Goal: Information Seeking & Learning: Learn about a topic

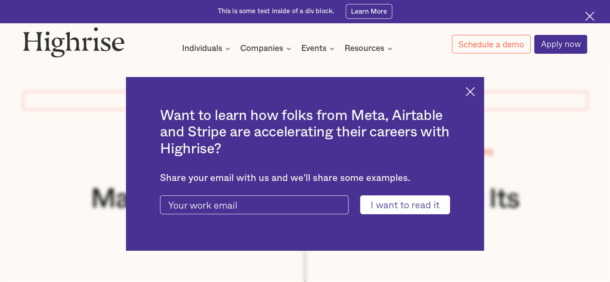
click at [140, 42] on div "How It Works Individuals Programs 1 Highrise Leader A 6-month program to grow l…" at bounding box center [305, 40] width 610 height 27
click at [119, 44] on img at bounding box center [74, 42] width 102 height 31
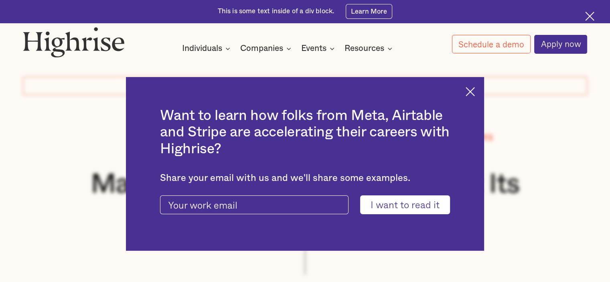
scroll to position [40, 0]
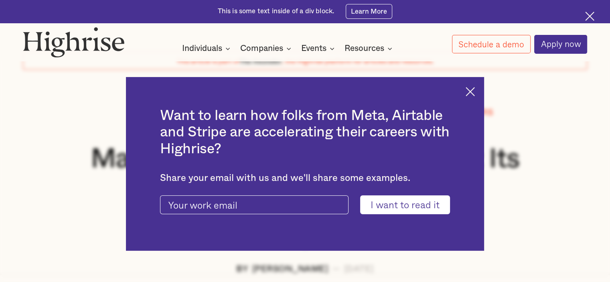
click at [472, 93] on img at bounding box center [469, 91] width 9 height 9
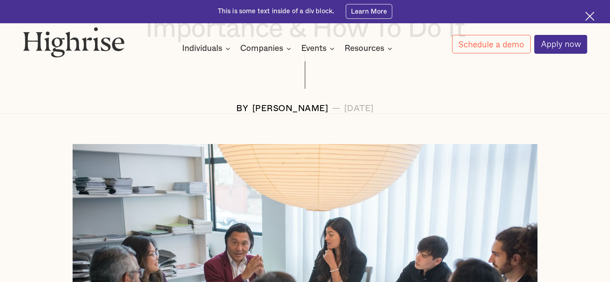
scroll to position [0, 0]
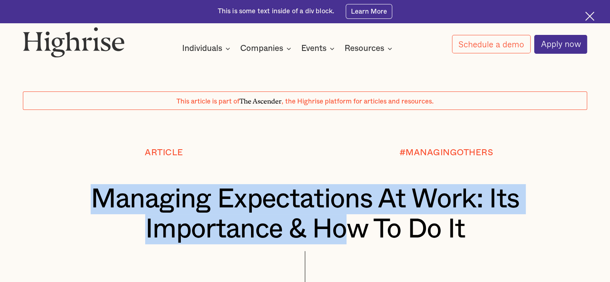
drag, startPoint x: 71, startPoint y: 192, endPoint x: 365, endPoint y: 223, distance: 295.8
click at [355, 222] on h1 "Managing Expectations At Work: Its Importance & How To Do It" at bounding box center [304, 214] width 517 height 60
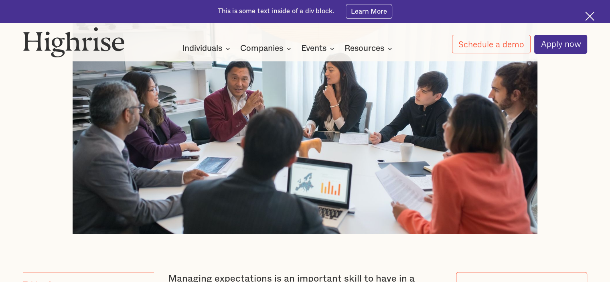
scroll to position [401, 0]
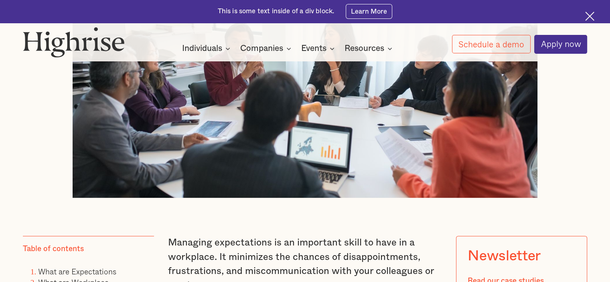
click at [19, 50] on div "How It Works Individuals Programs 1 Highrise Leader A 6-month program to grow l…" at bounding box center [305, 40] width 610 height 27
click at [57, 50] on img at bounding box center [74, 42] width 102 height 31
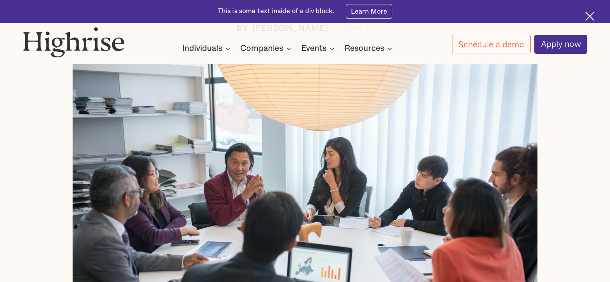
click at [89, 45] on img at bounding box center [74, 42] width 102 height 31
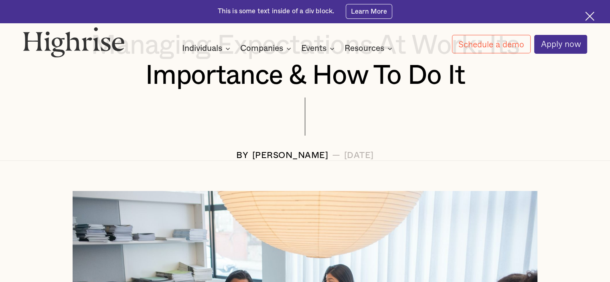
scroll to position [80, 0]
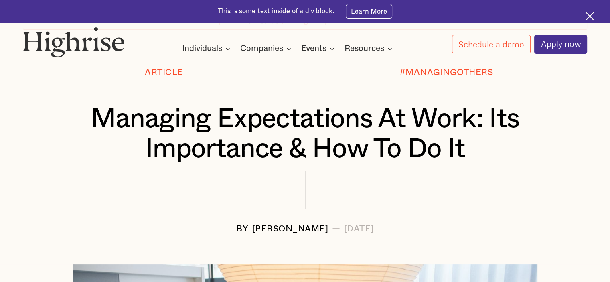
click at [121, 46] on img at bounding box center [74, 42] width 102 height 31
click at [117, 44] on img at bounding box center [74, 42] width 102 height 31
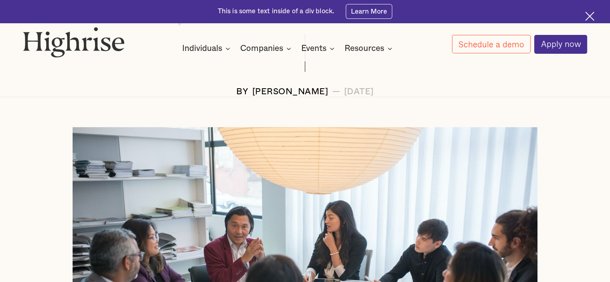
scroll to position [120, 0]
